Goal: Share content

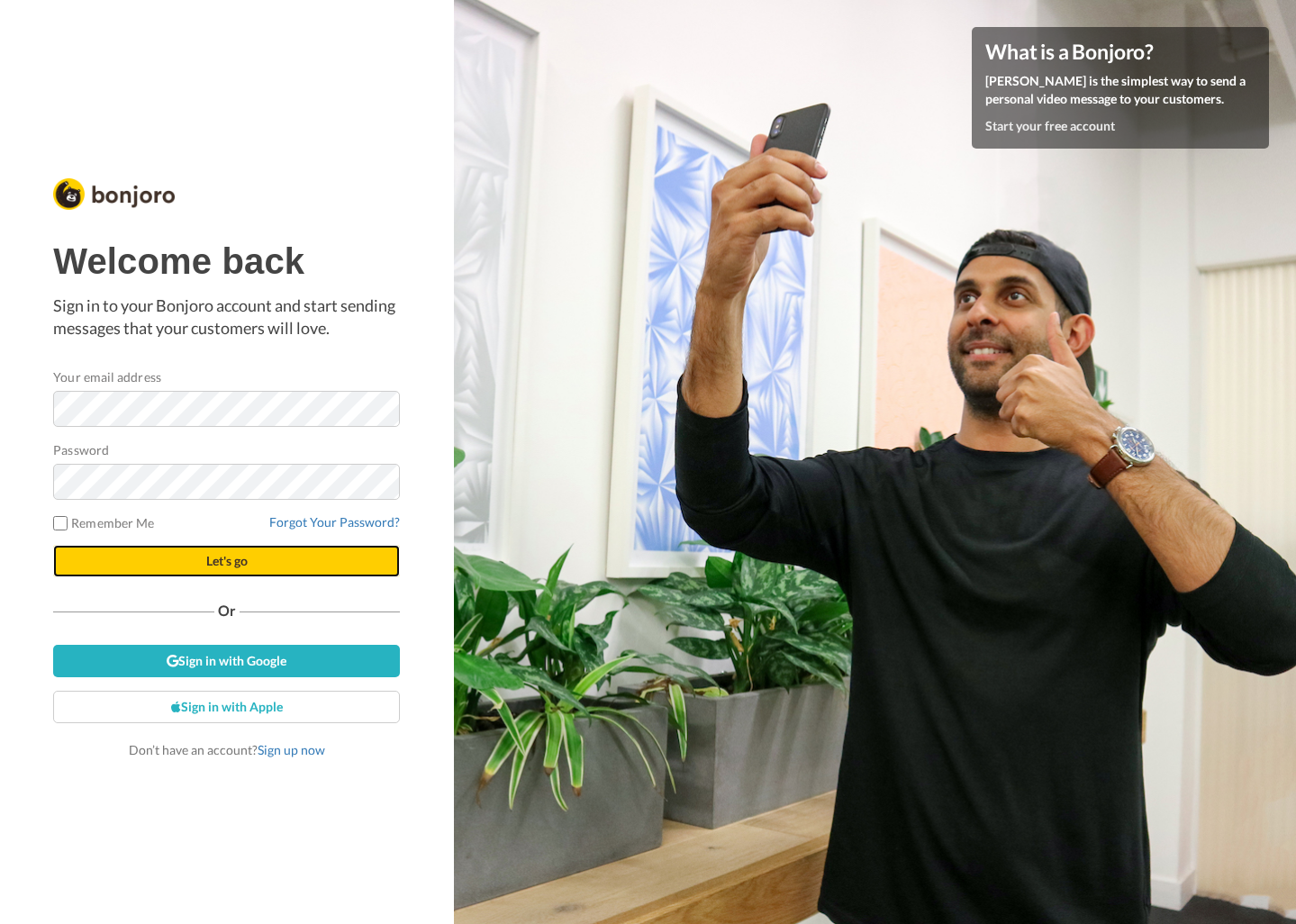
drag, startPoint x: 0, startPoint y: 0, endPoint x: 321, endPoint y: 562, distance: 647.2
click at [321, 563] on button "Let's go" at bounding box center [226, 561] width 347 height 33
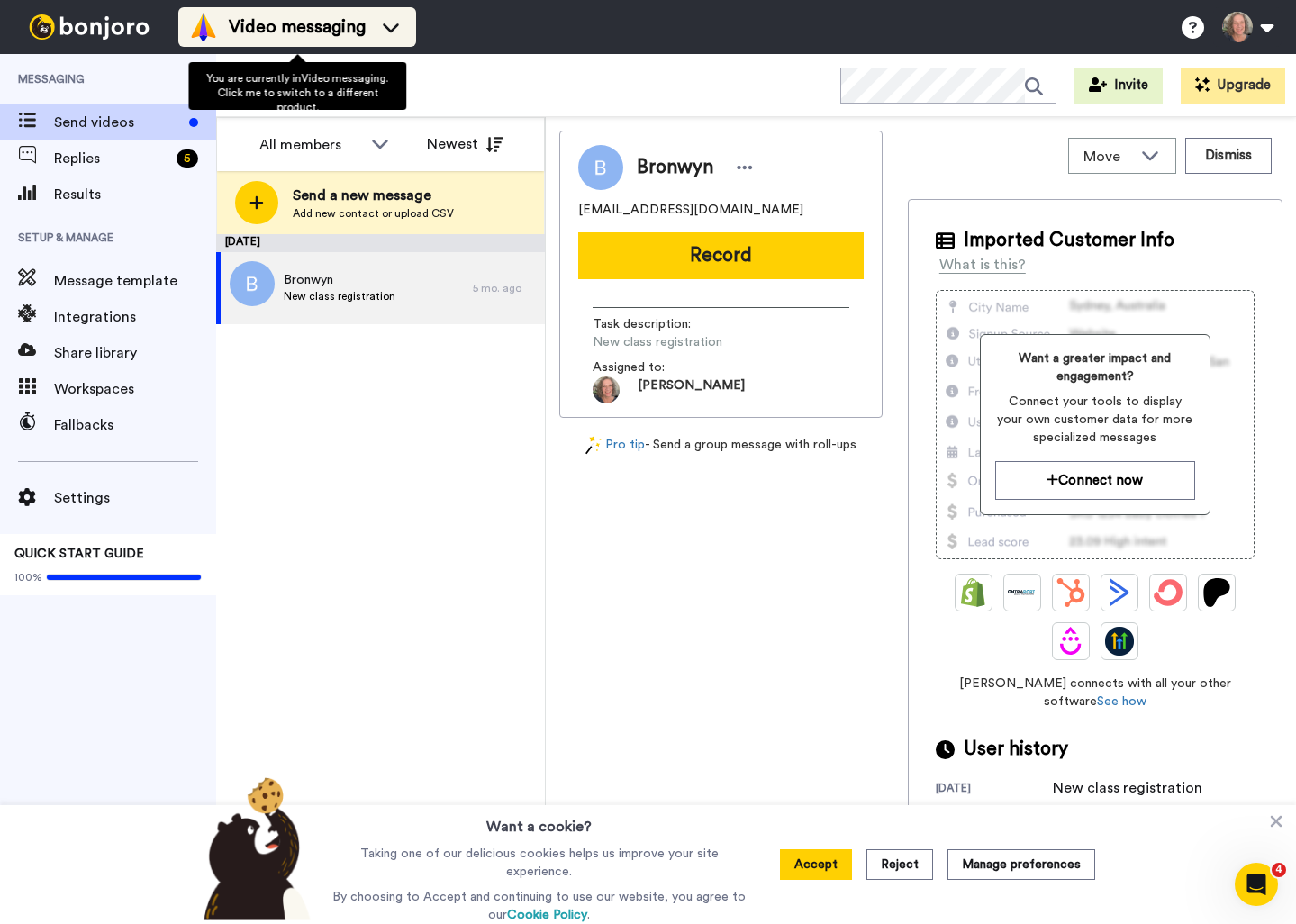
click at [393, 27] on icon at bounding box center [390, 26] width 29 height 18
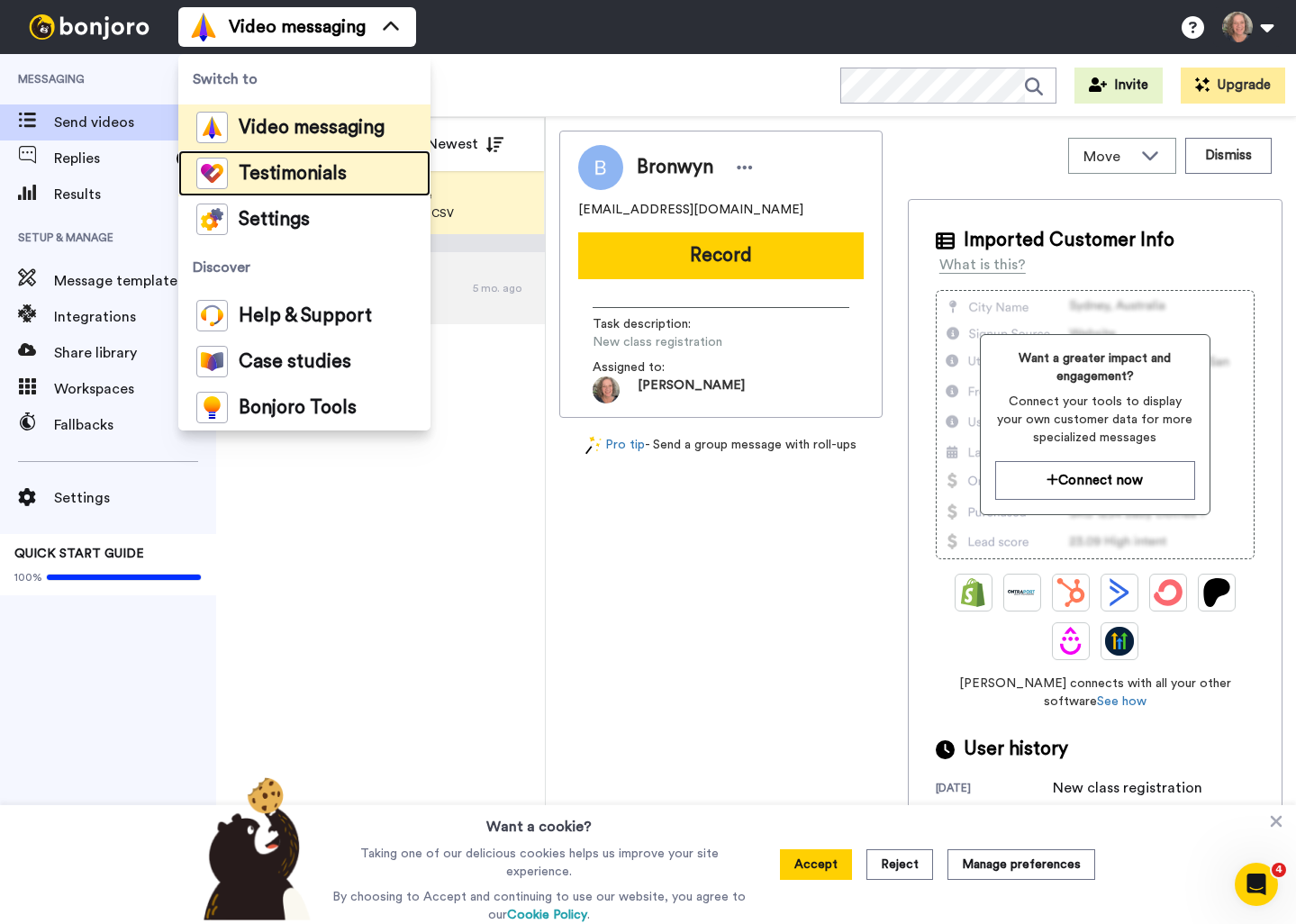
click at [321, 166] on span "Testimonials" at bounding box center [293, 173] width 108 height 18
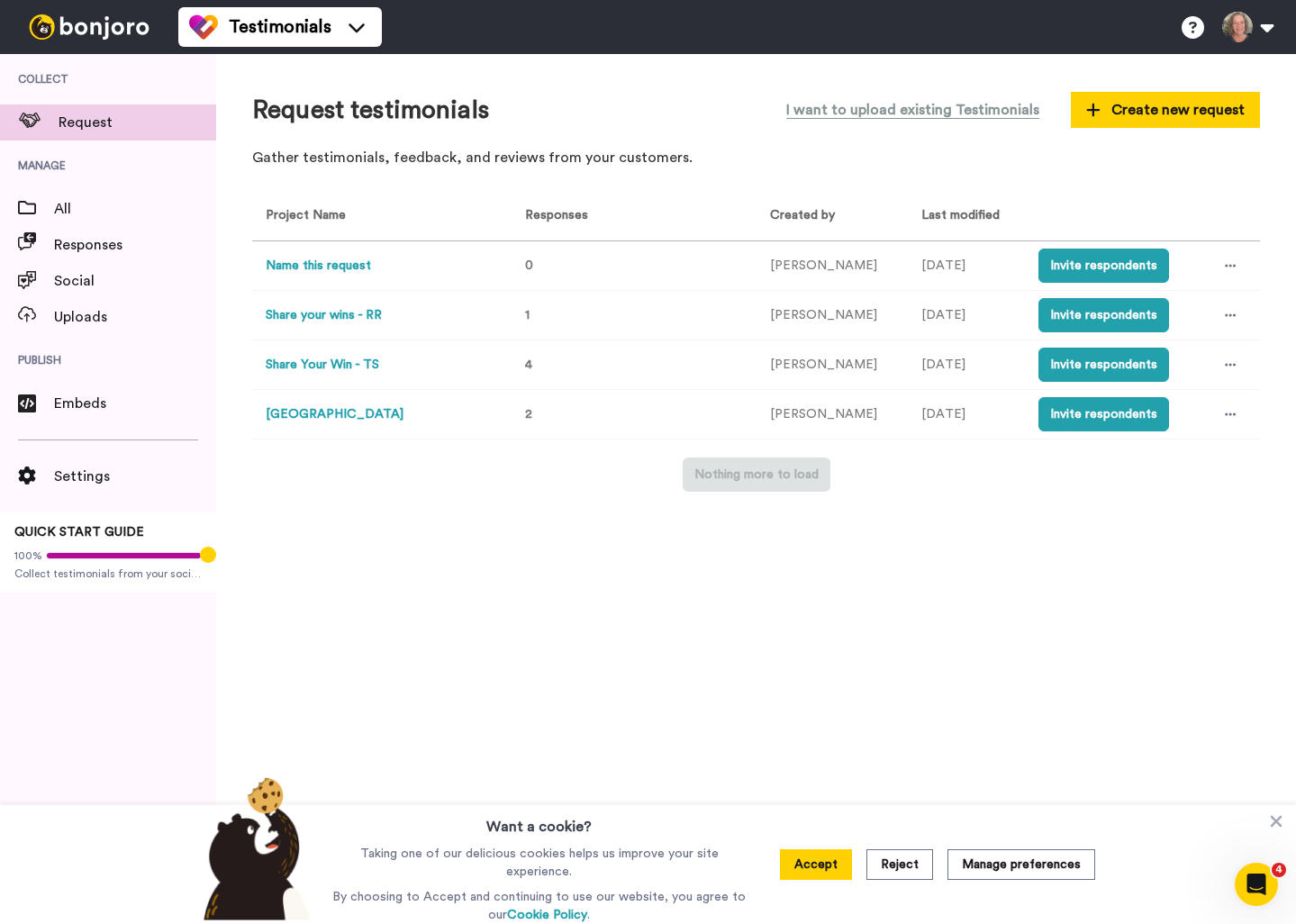
click at [347, 366] on button "Share Your Win - TS" at bounding box center [322, 365] width 114 height 19
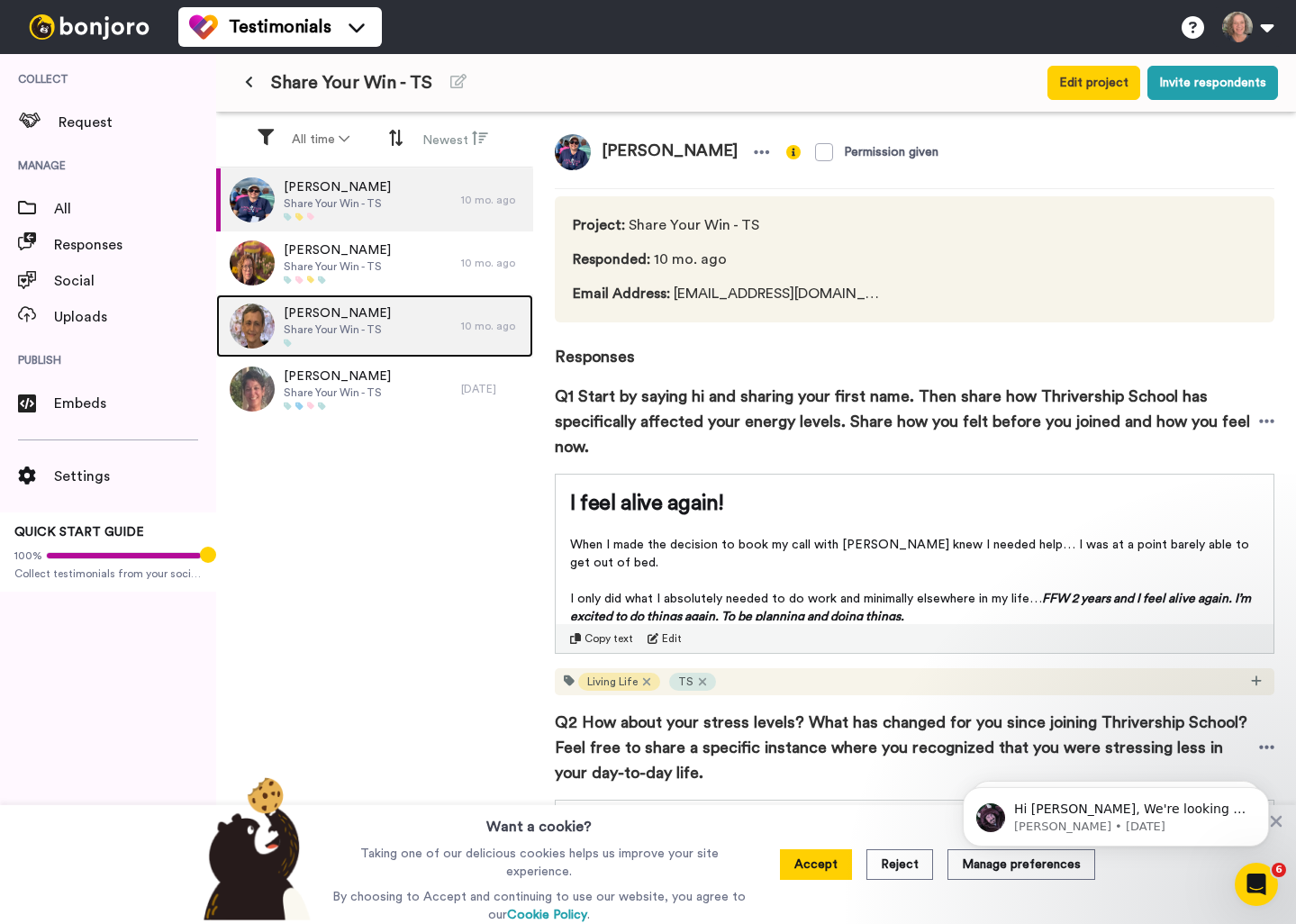
click at [365, 314] on span "[PERSON_NAME]" at bounding box center [337, 313] width 107 height 18
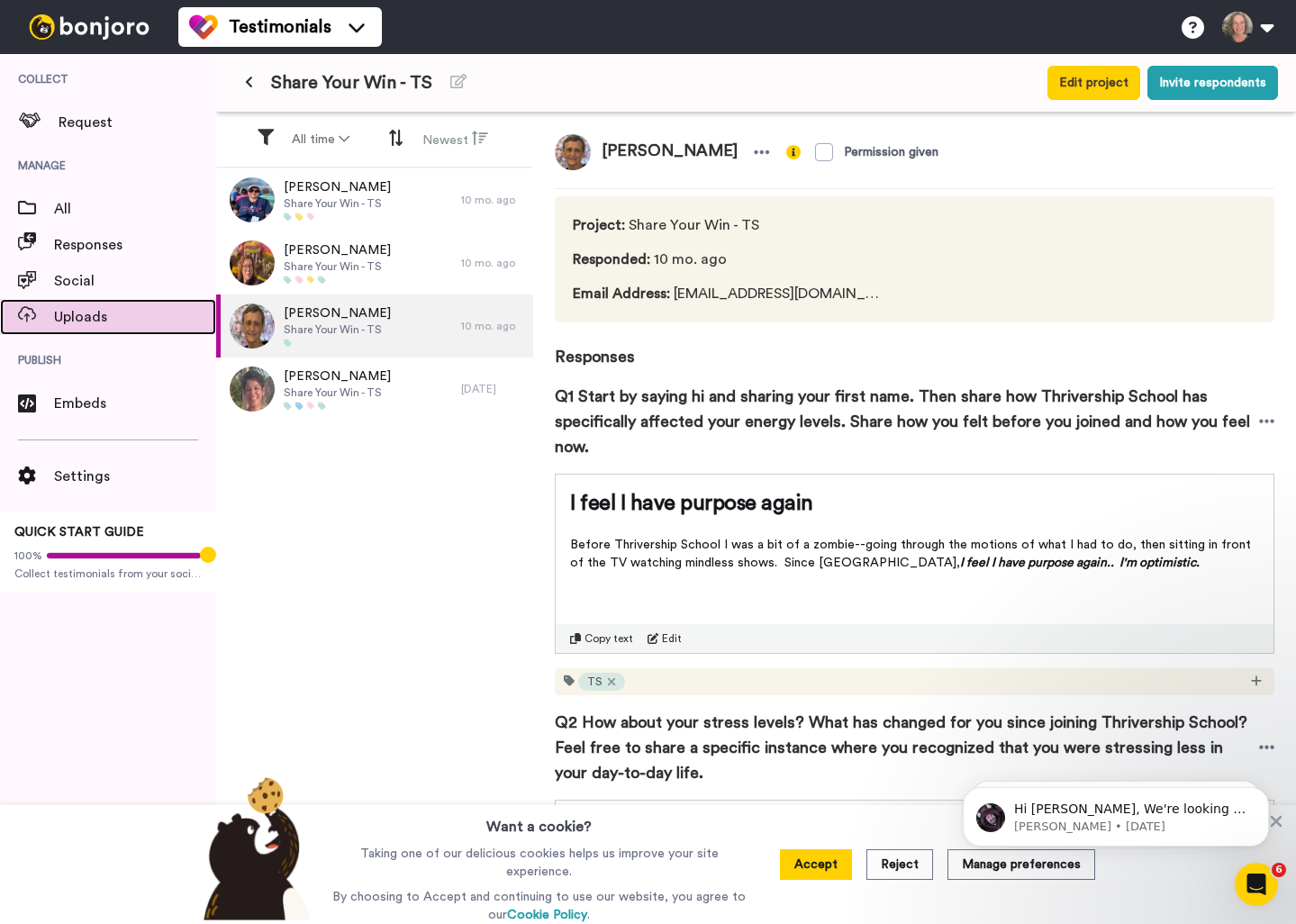
click at [75, 317] on span "Uploads" at bounding box center [135, 317] width 162 height 21
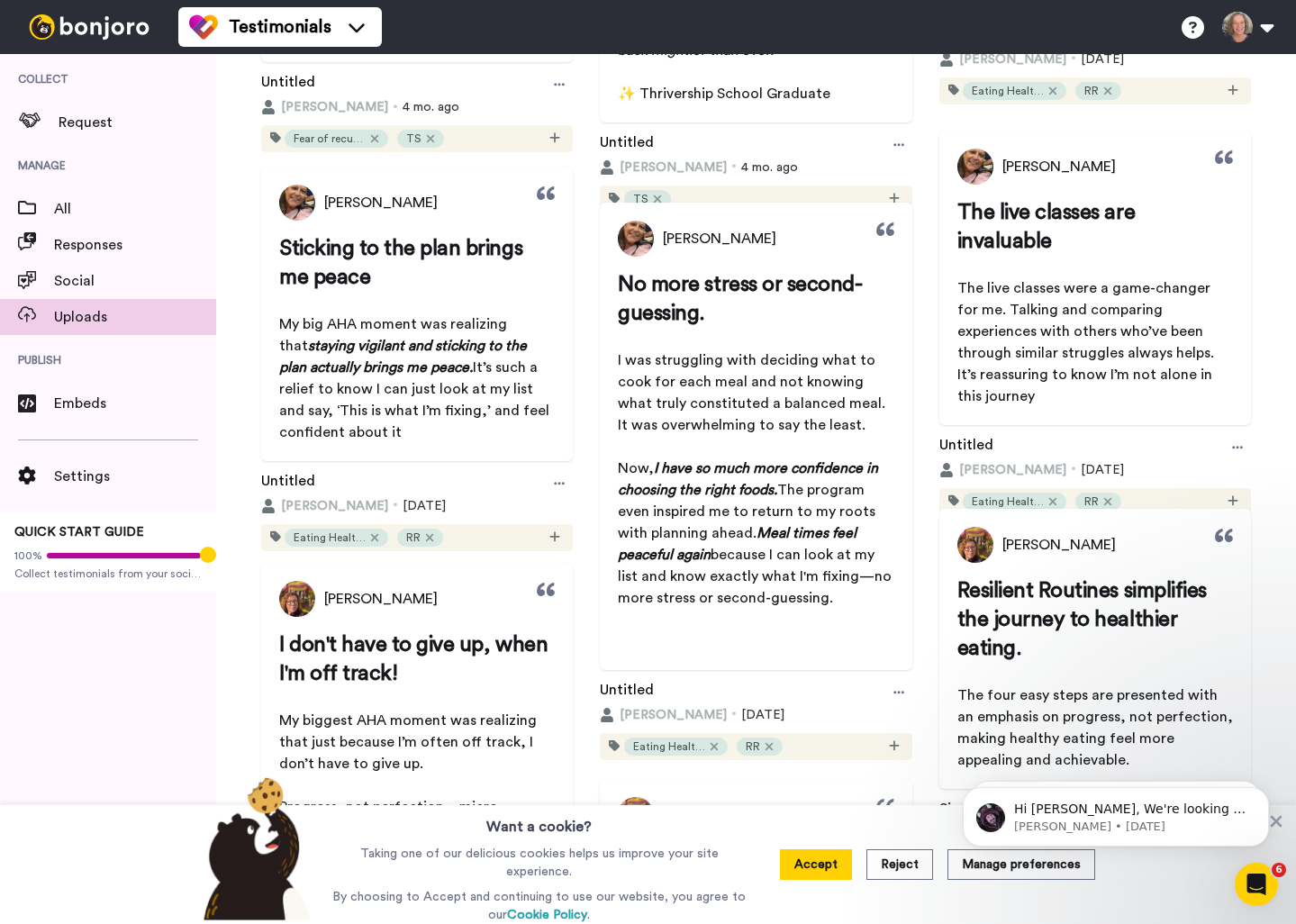
scroll to position [558, 0]
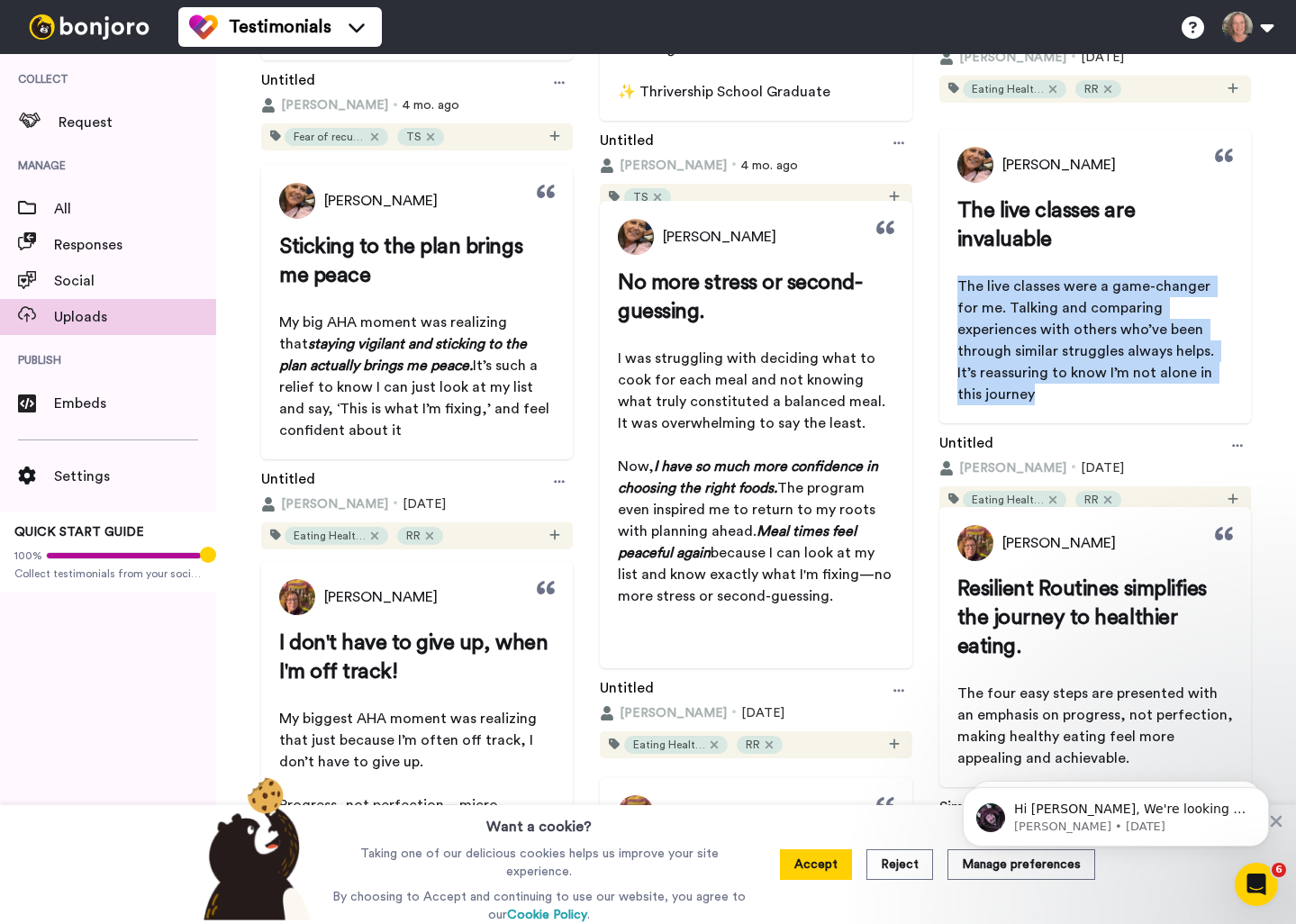
drag, startPoint x: 958, startPoint y: 285, endPoint x: 1201, endPoint y: 377, distance: 259.8
click at [1201, 377] on p "The live classes were a game-changer for me. Talking and comparing experiences …" at bounding box center [1096, 340] width 276 height 129
copy span "The live classes were a game-changer for me. Talking and comparing experiences …"
